Goal: Navigation & Orientation: Find specific page/section

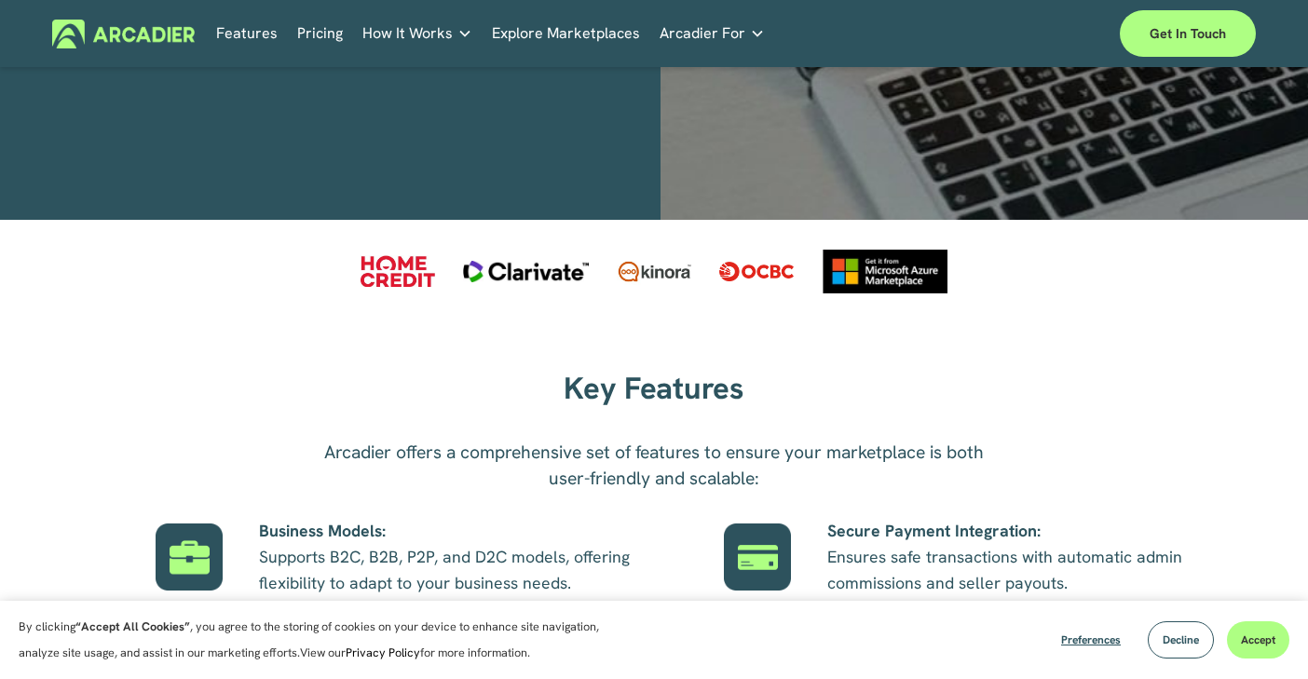
scroll to position [745, 0]
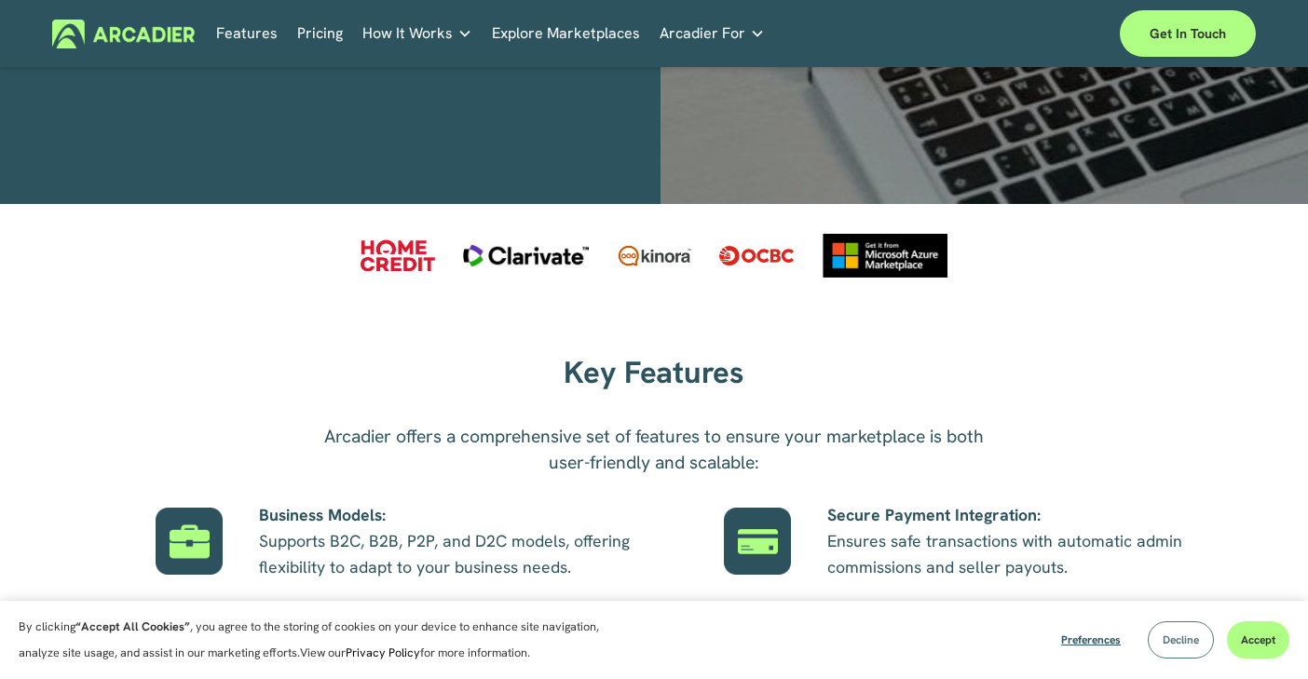
click at [1199, 642] on button "Decline" at bounding box center [1181, 639] width 66 height 37
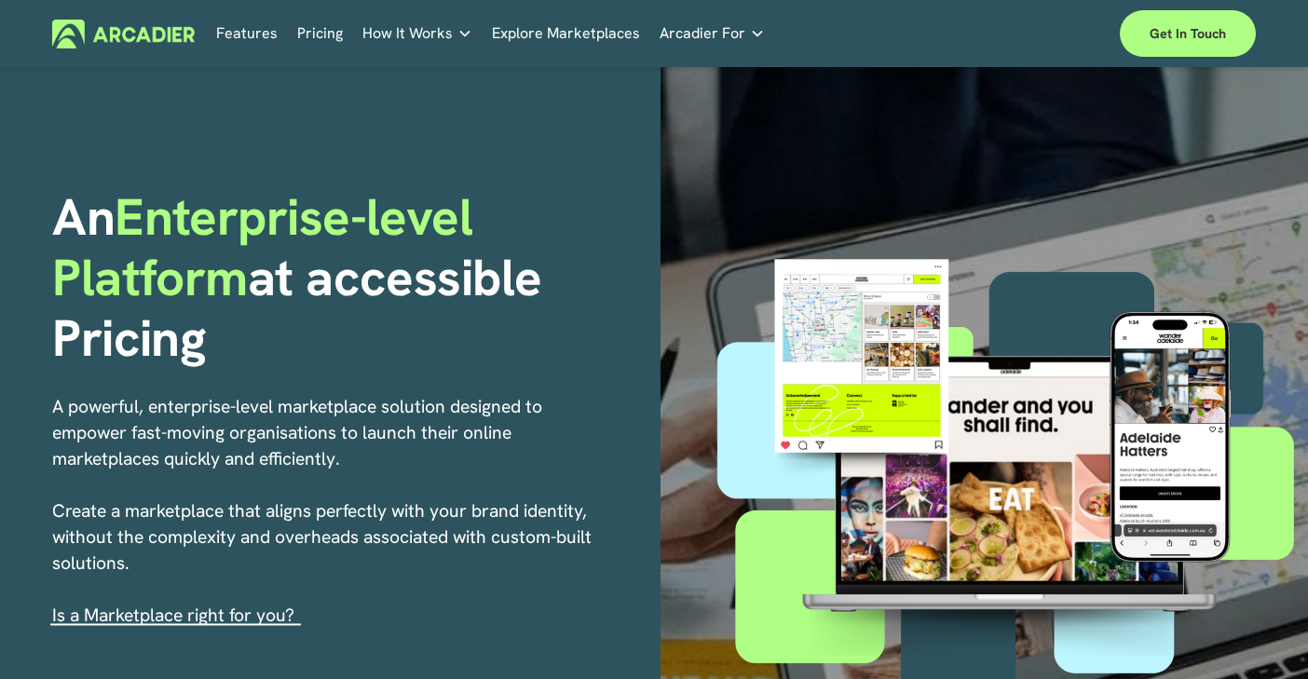
scroll to position [0, 0]
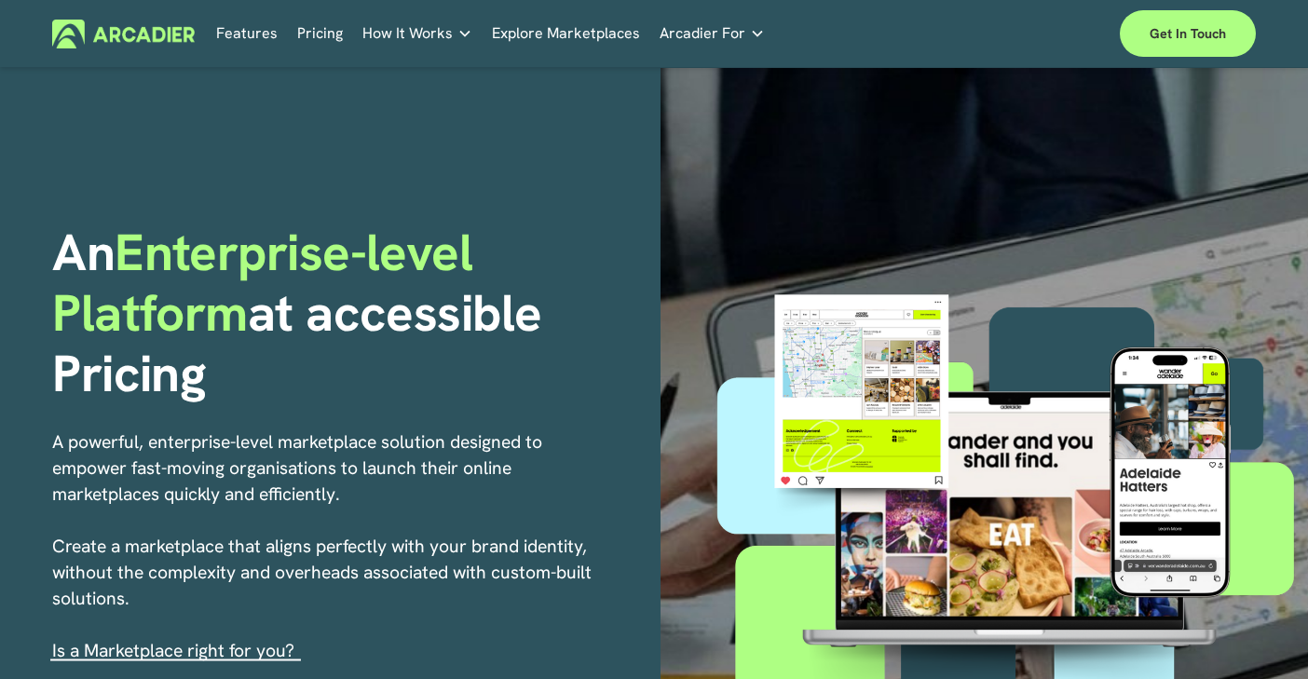
click at [0, 0] on p "Intuitive marketplaces tailored to your business needs." at bounding box center [0, 0] width 0 height 0
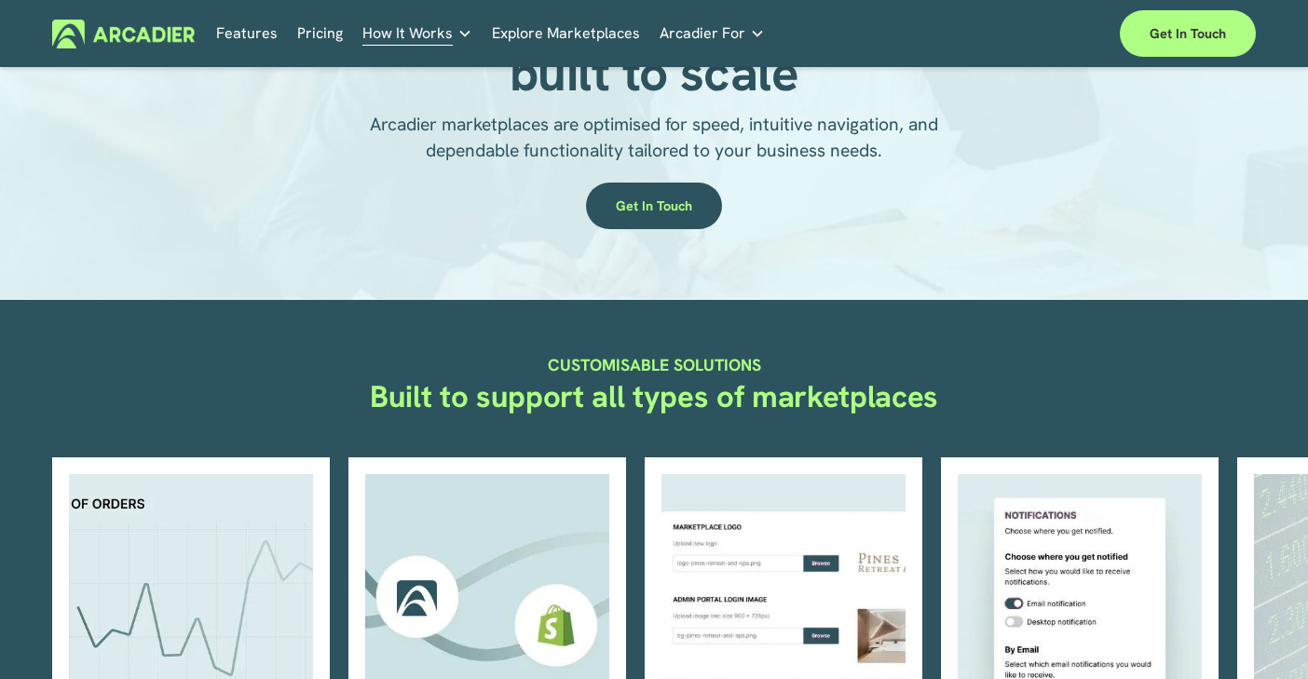
scroll to position [162, 0]
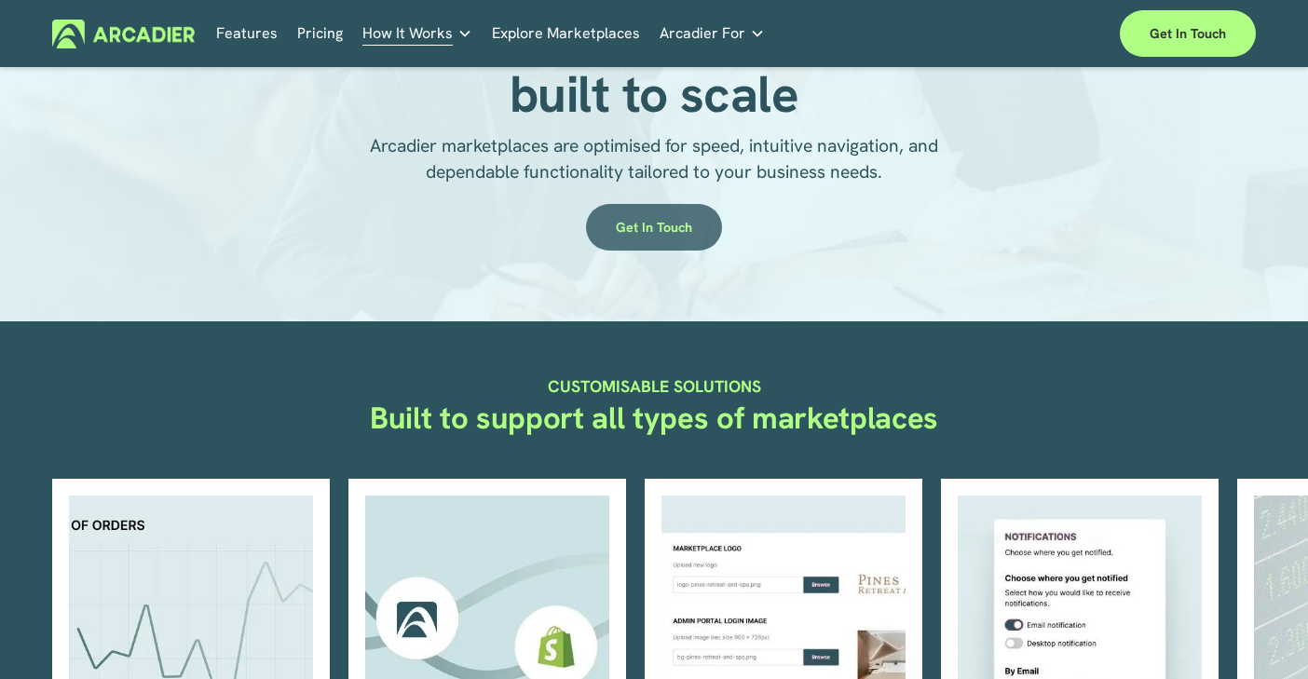
click at [653, 224] on link "Get in touch" at bounding box center [654, 227] width 136 height 47
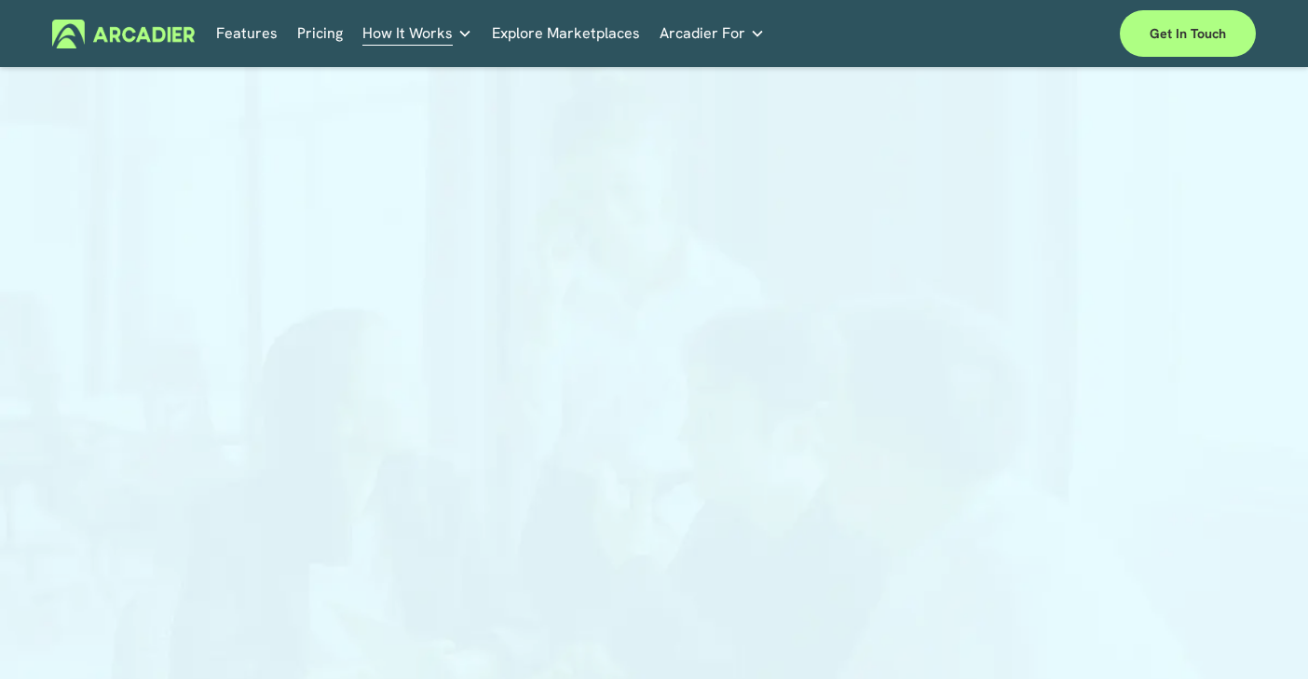
click at [563, 34] on link "Explore Marketplaces" at bounding box center [566, 34] width 148 height 29
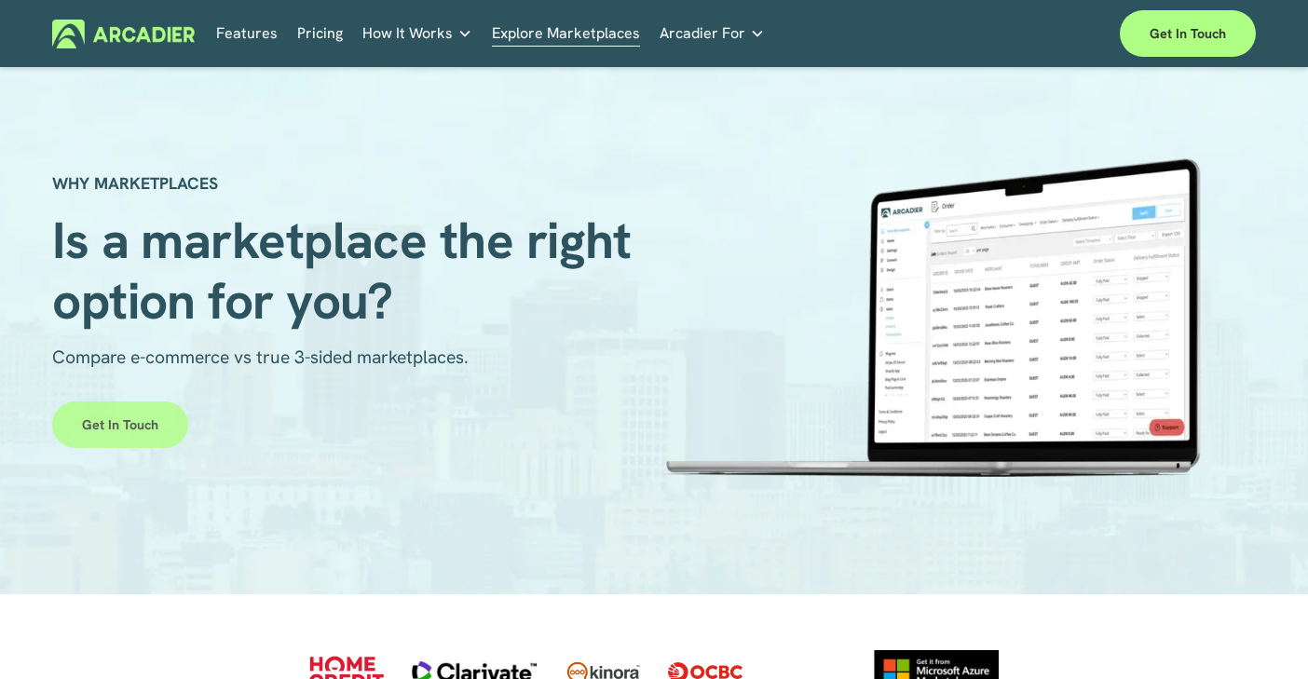
click at [151, 420] on link "Get in touch" at bounding box center [120, 425] width 136 height 47
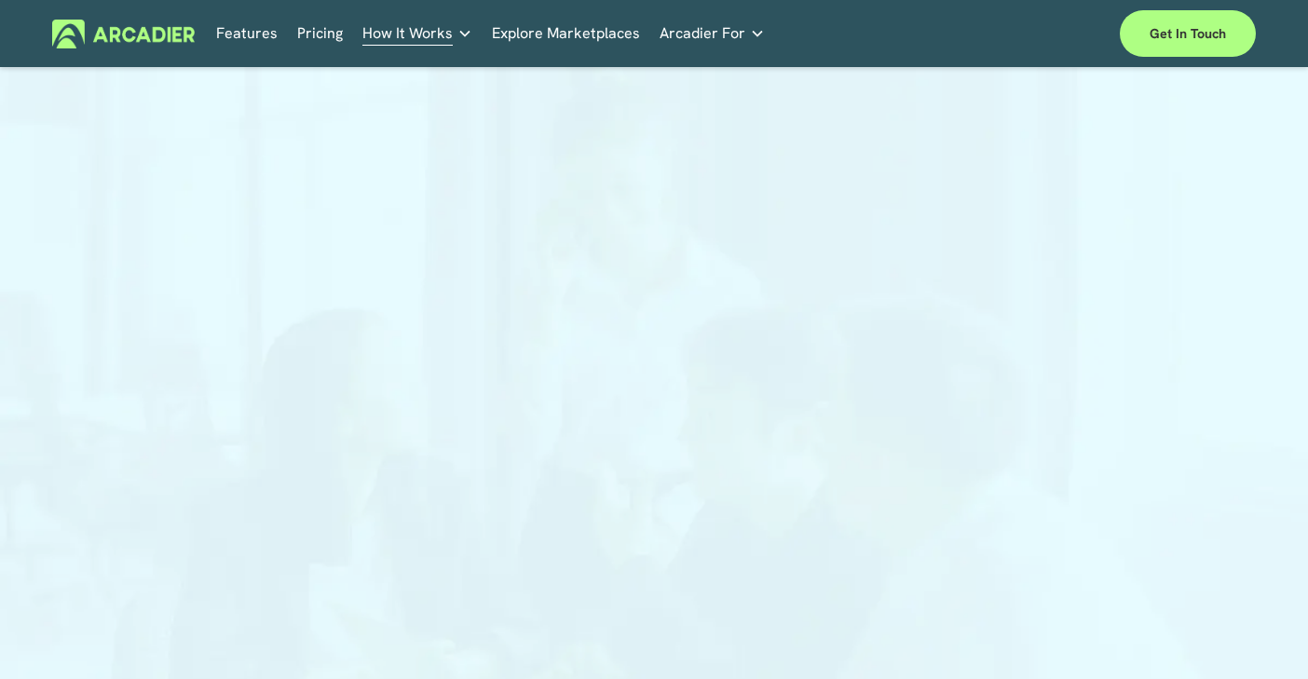
click at [566, 25] on link "Explore Marketplaces" at bounding box center [566, 34] width 148 height 29
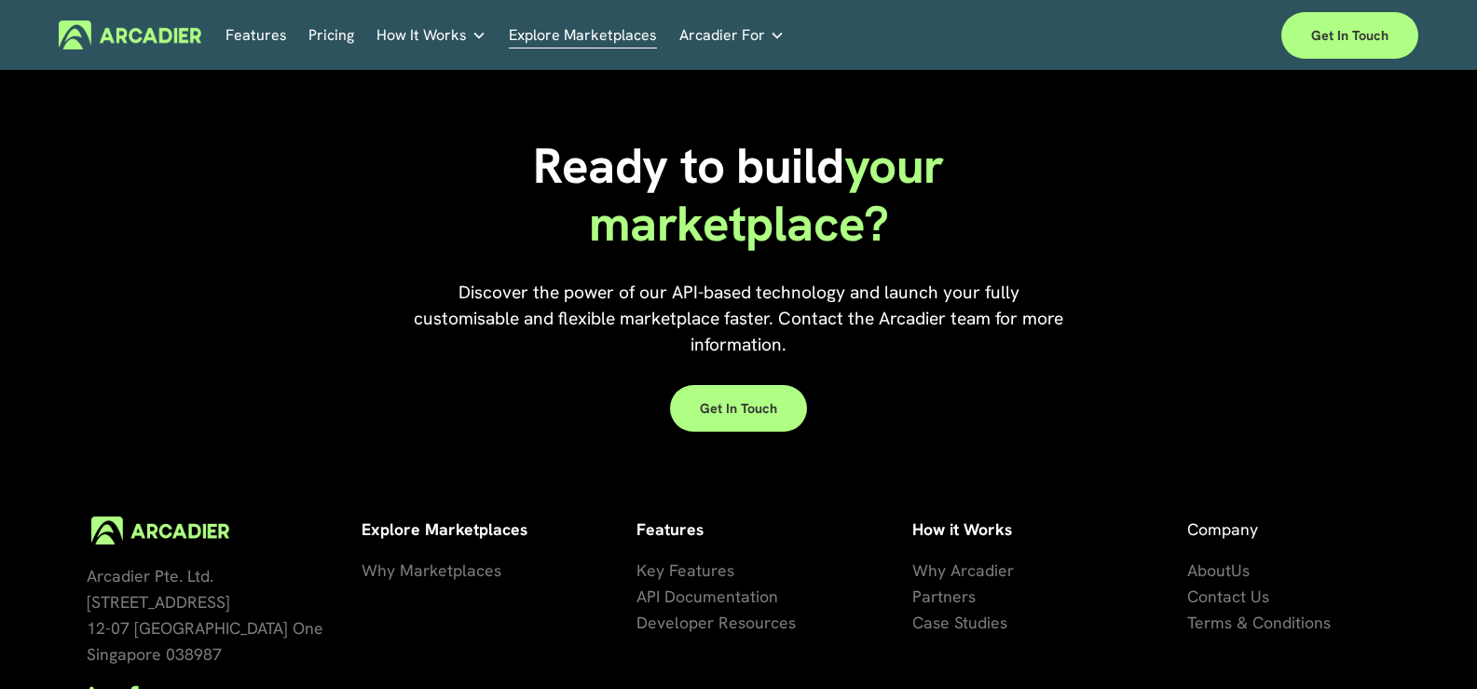
scroll to position [4273, 0]
